Goal: Task Accomplishment & Management: Manage account settings

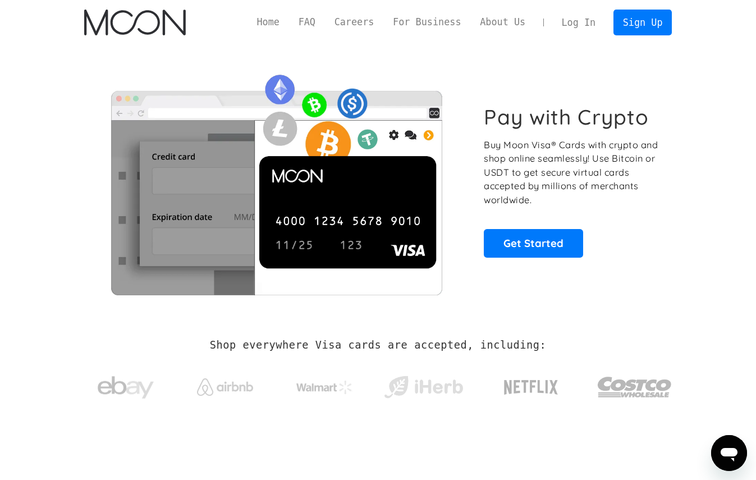
click at [588, 33] on link "Log In" at bounding box center [578, 22] width 53 height 25
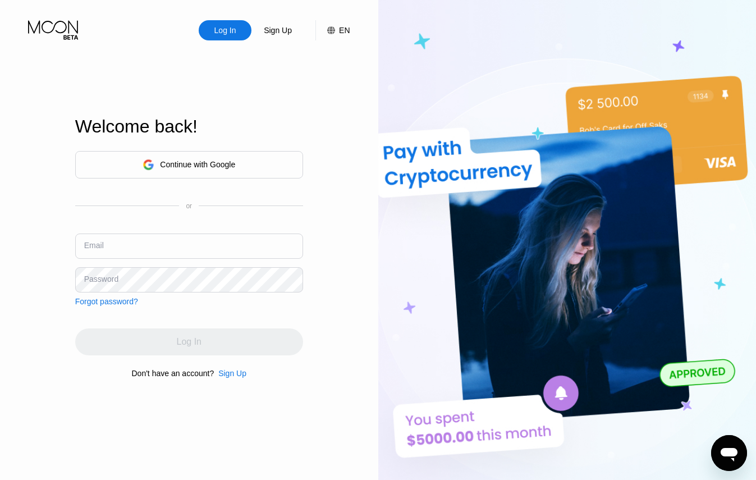
click at [148, 254] on input "text" at bounding box center [189, 245] width 228 height 25
click at [203, 238] on input "text" at bounding box center [189, 245] width 228 height 25
paste input "adajukala@gmail.com"
type input "adajukala@gmail.com"
click at [229, 30] on div "Log In" at bounding box center [225, 30] width 24 height 11
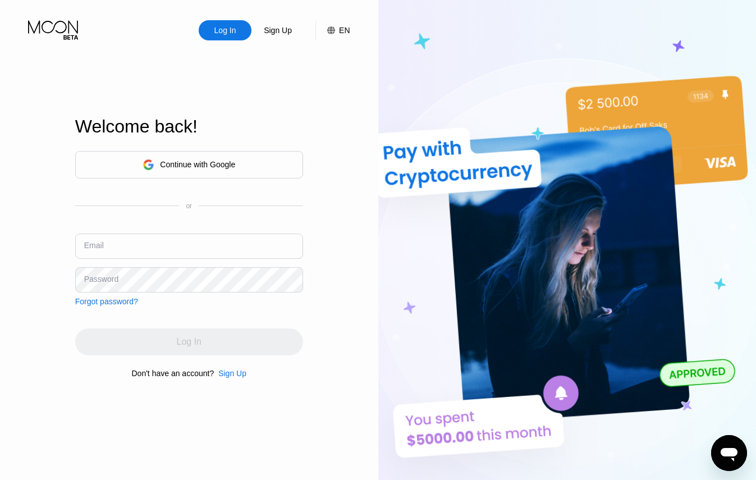
click at [135, 251] on input "text" at bounding box center [189, 245] width 228 height 25
paste input "adajukala@gmail.com"
type input "adajukala@gmail.com"
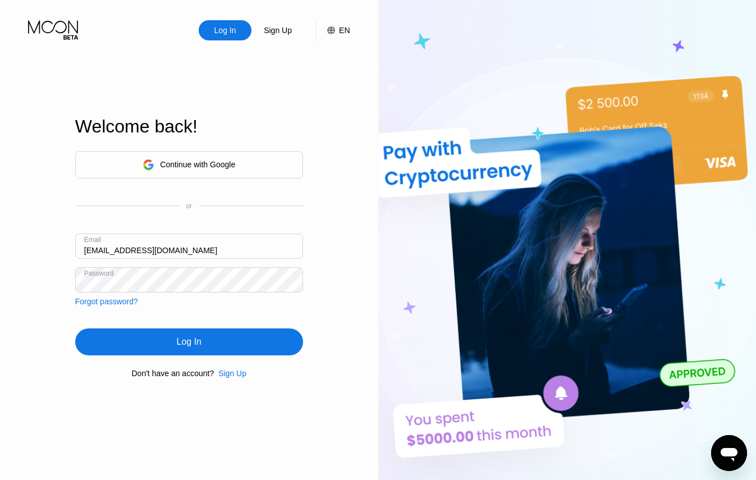
click at [149, 359] on div "Continue with Google or Email adajukala@gmail.com Password Forgot password? Log…" at bounding box center [189, 264] width 228 height 228
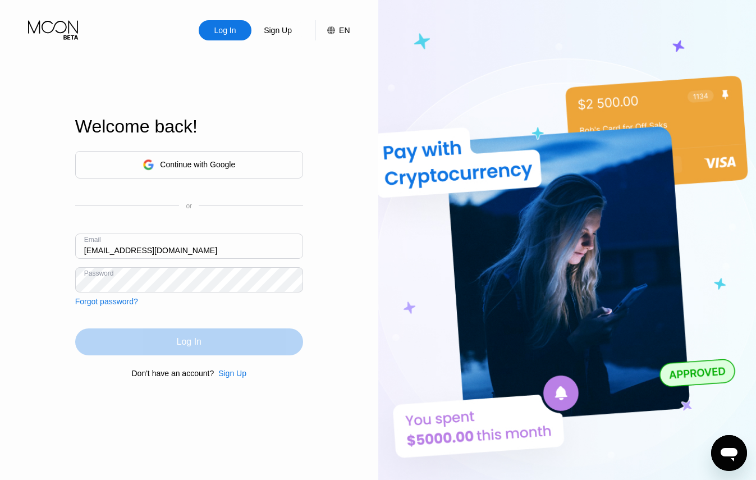
click at [149, 343] on div "Log In" at bounding box center [189, 341] width 228 height 27
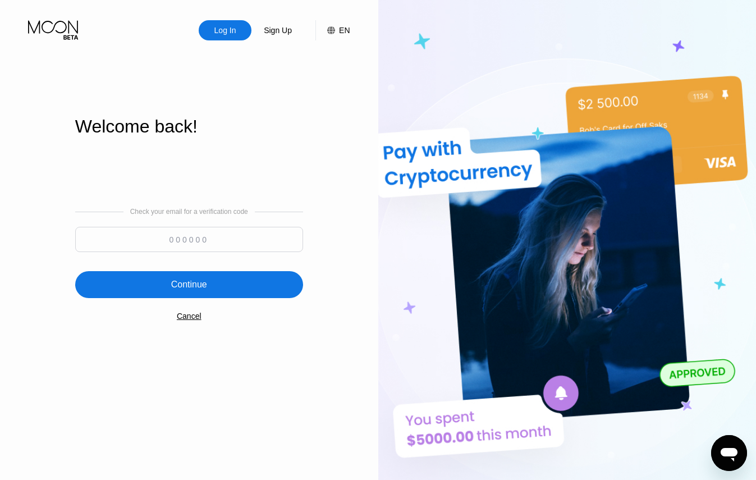
click at [195, 242] on input at bounding box center [189, 239] width 228 height 25
paste input "894238"
type input "894238"
click at [185, 269] on div "Check your email for a verification code 894238 Continue Cancel" at bounding box center [189, 264] width 228 height 228
click at [185, 275] on div "Continue" at bounding box center [189, 284] width 228 height 27
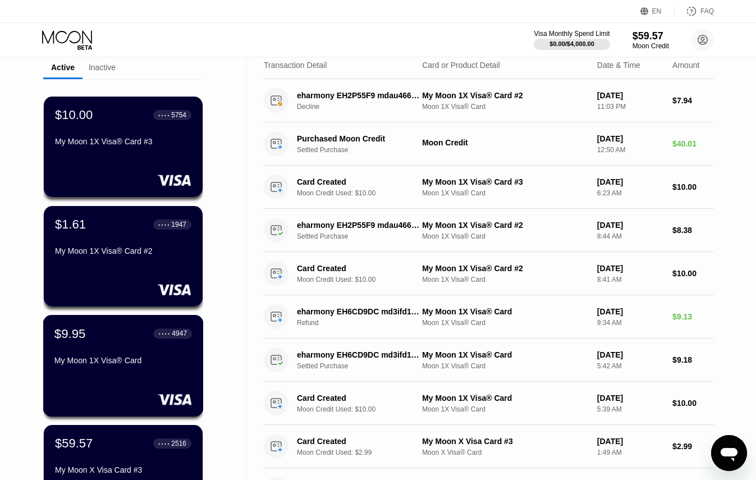
scroll to position [33, 0]
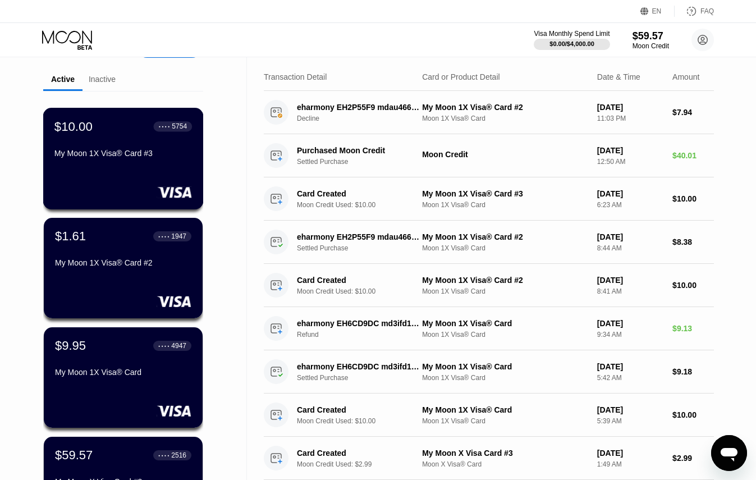
click at [131, 153] on div "My Moon 1X Visa® Card #3" at bounding box center [122, 153] width 137 height 9
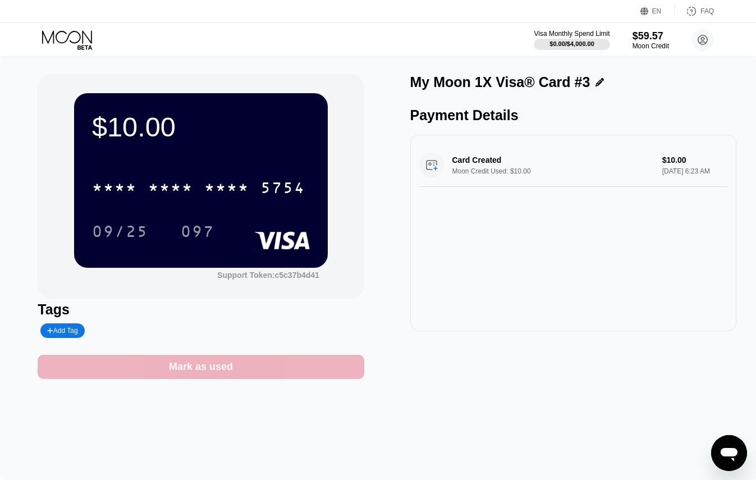
click at [202, 365] on div "Mark as used" at bounding box center [201, 366] width 64 height 13
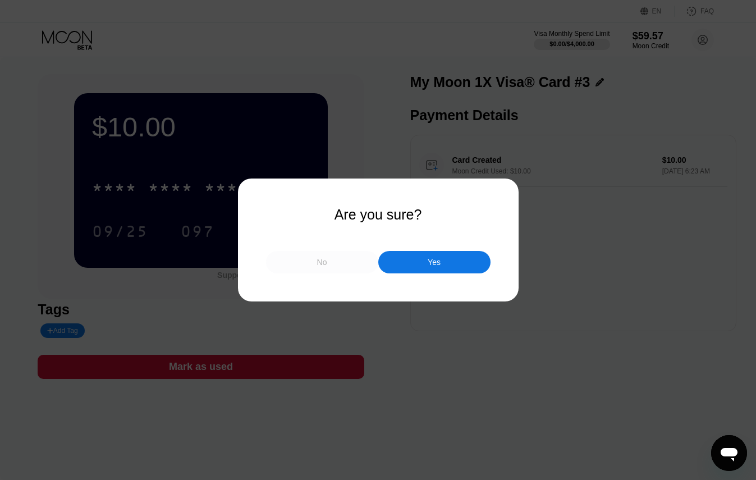
click at [307, 261] on div "No" at bounding box center [322, 262] width 112 height 22
